Goal: Transaction & Acquisition: Purchase product/service

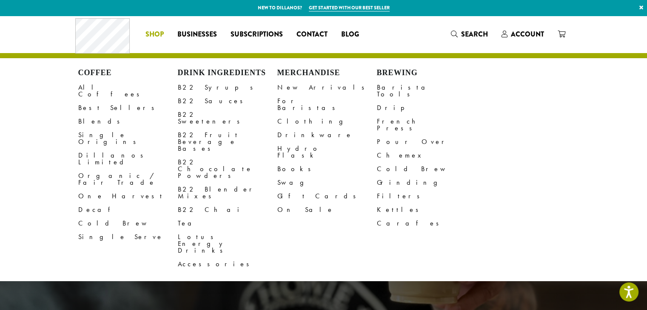
click at [160, 30] on span "Shop" at bounding box center [154, 34] width 18 height 11
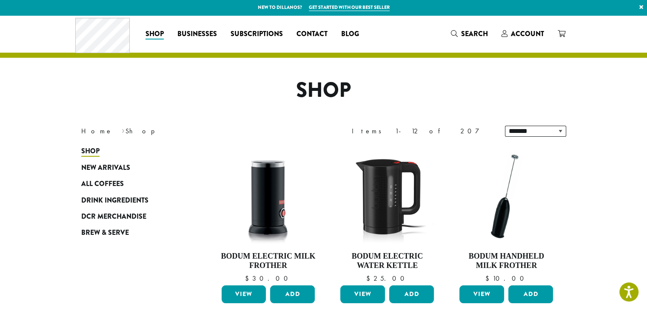
drag, startPoint x: 652, startPoint y: 40, endPoint x: 636, endPoint y: 37, distance: 15.9
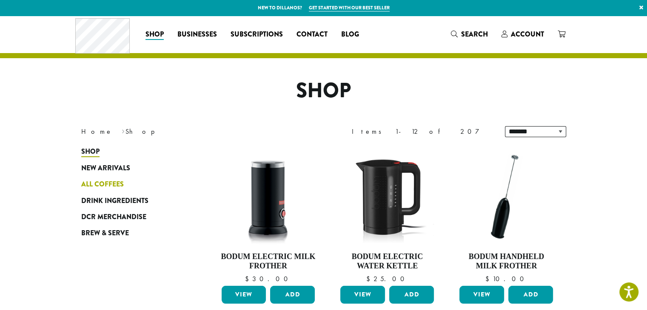
click at [102, 183] on span "All Coffees" at bounding box center [102, 184] width 43 height 11
